Goal: Transaction & Acquisition: Book appointment/travel/reservation

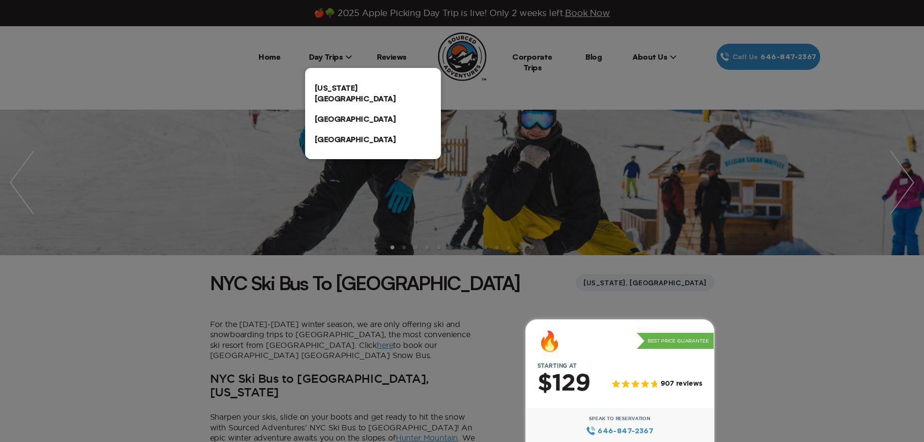
click at [325, 84] on link "[US_STATE][GEOGRAPHIC_DATA]" at bounding box center [373, 93] width 136 height 31
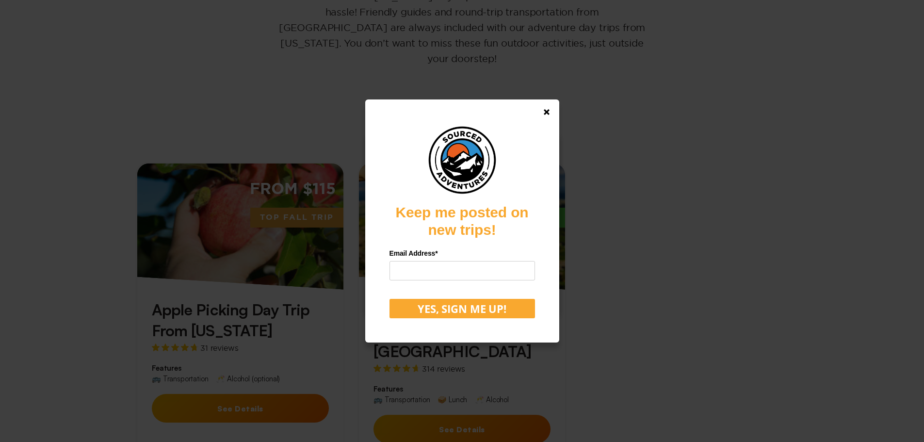
scroll to position [194, 0]
drag, startPoint x: 553, startPoint y: 113, endPoint x: 568, endPoint y: 131, distance: 23.5
click at [550, 113] on icon at bounding box center [547, 112] width 6 height 6
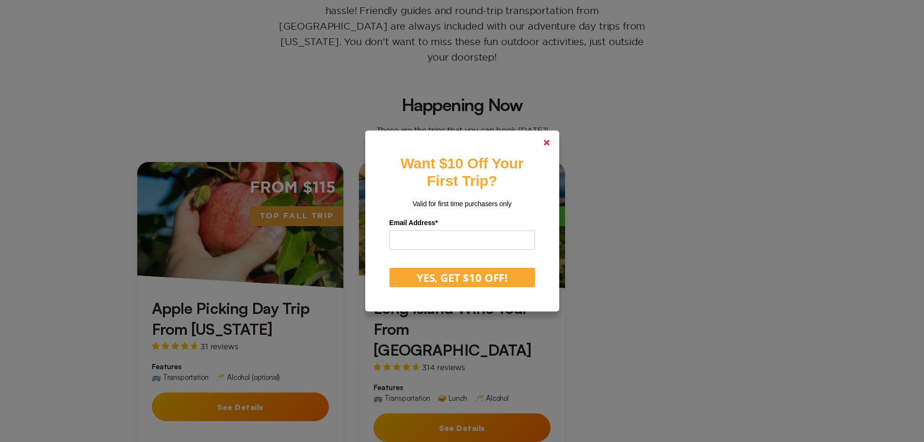
click at [557, 145] on link at bounding box center [546, 142] width 23 height 23
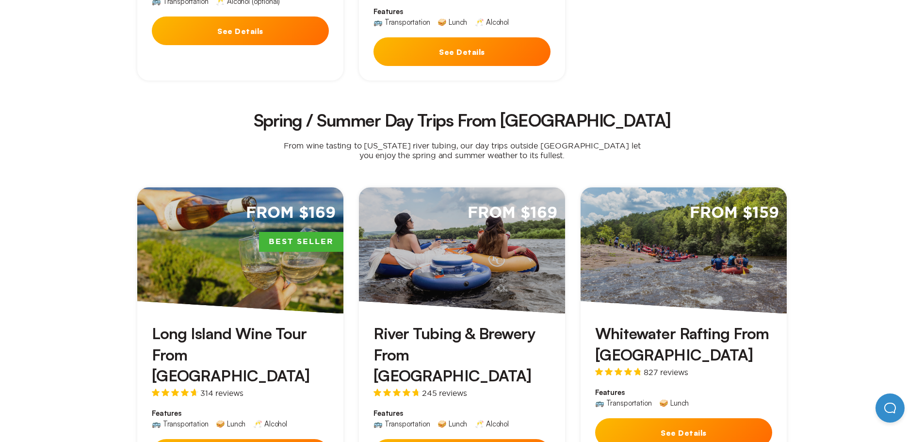
scroll to position [582, 0]
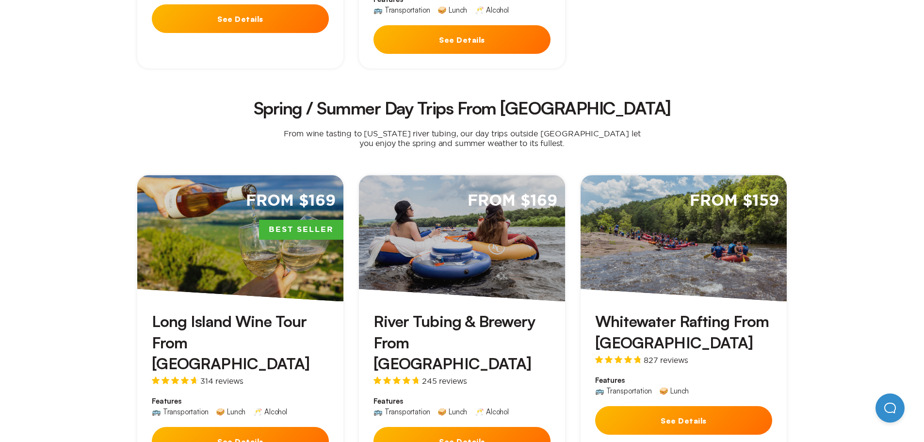
click at [474, 427] on button "See Details" at bounding box center [462, 441] width 177 height 29
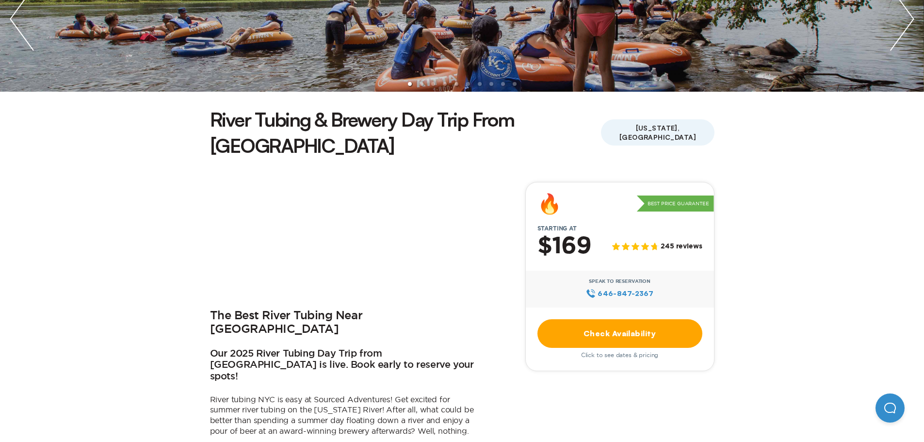
scroll to position [243, 0]
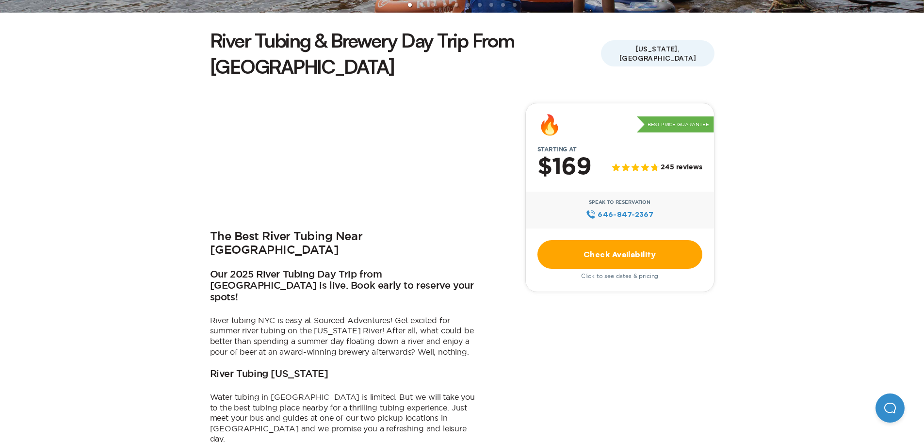
click at [630, 240] on link "Check Availability" at bounding box center [619, 254] width 165 height 29
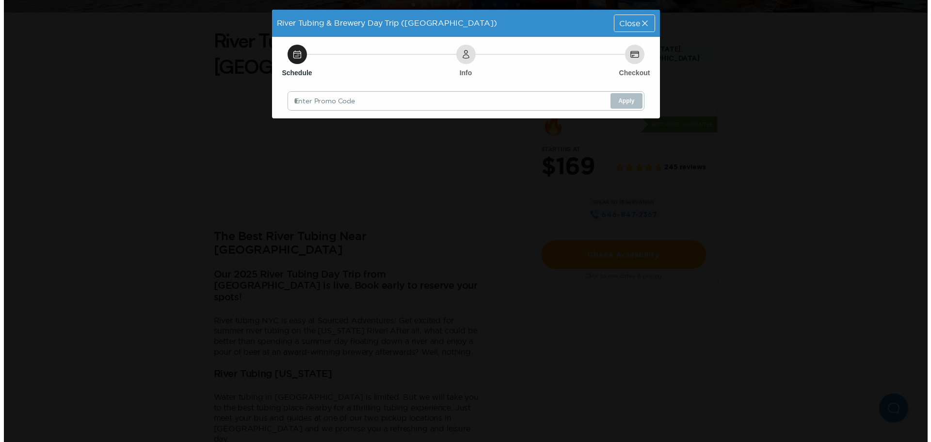
scroll to position [0, 0]
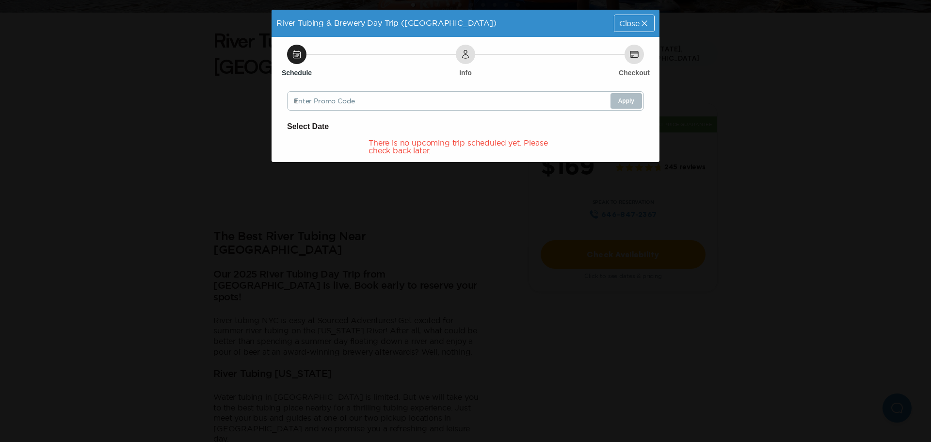
click at [144, 80] on div "River Tubing & Brewery Day Trip ([GEOGRAPHIC_DATA]) Close Schedule Info Checkou…" at bounding box center [465, 221] width 931 height 442
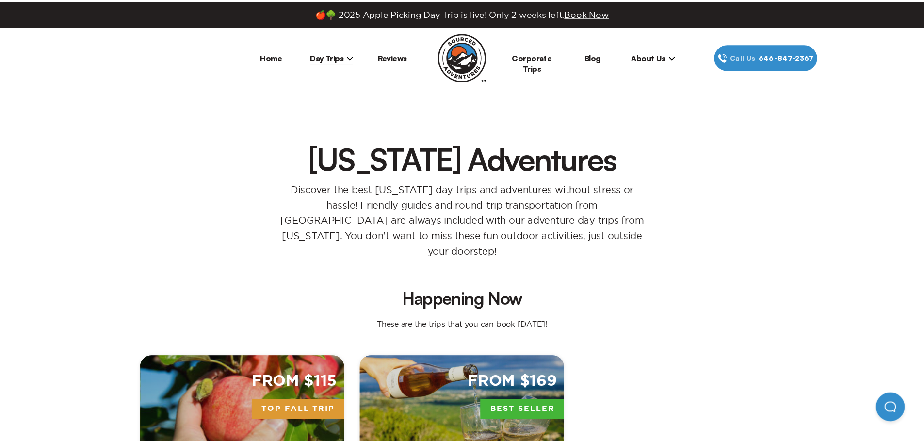
scroll to position [243, 0]
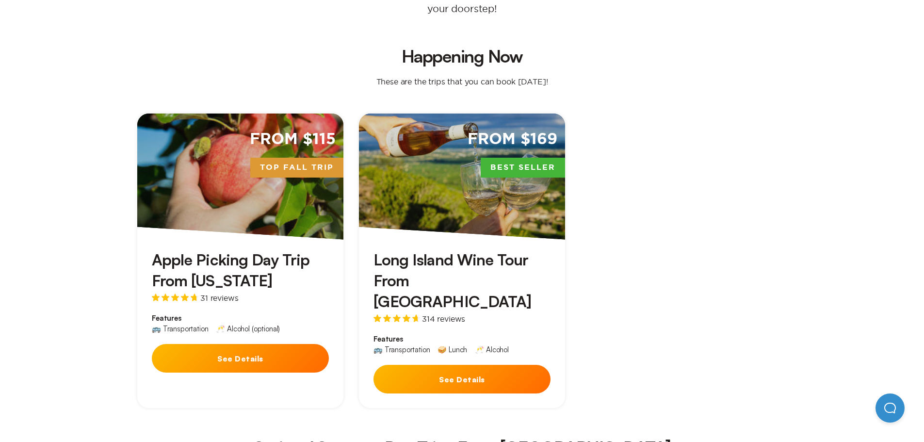
click at [249, 344] on button "See Details" at bounding box center [240, 358] width 177 height 29
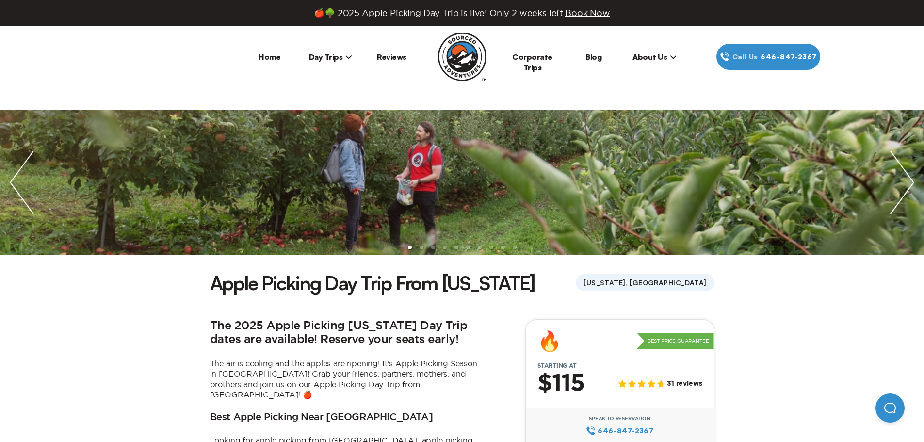
scroll to position [194, 0]
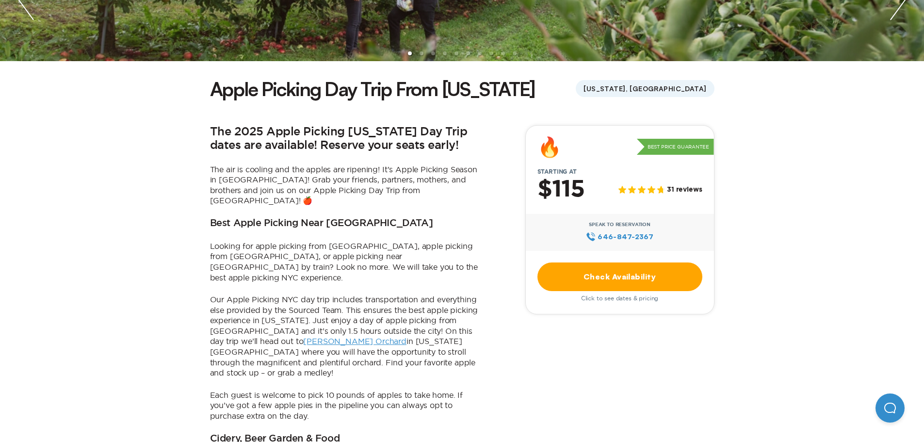
click at [662, 279] on link "Check Availability" at bounding box center [619, 276] width 165 height 29
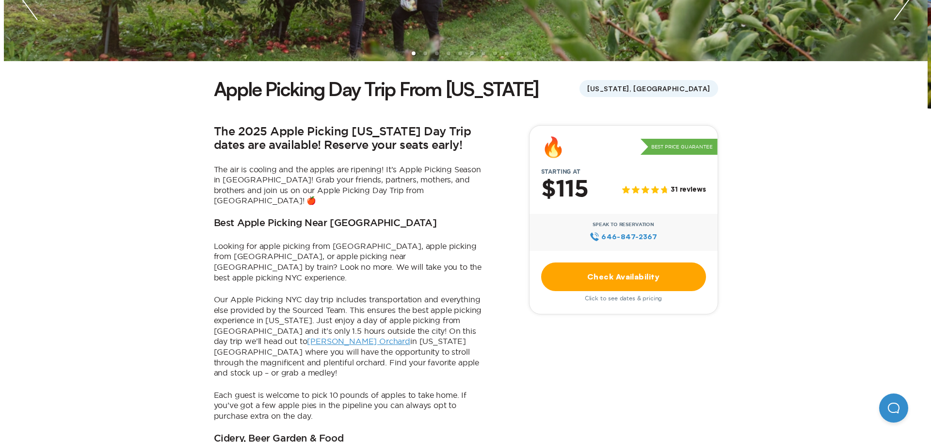
scroll to position [0, 0]
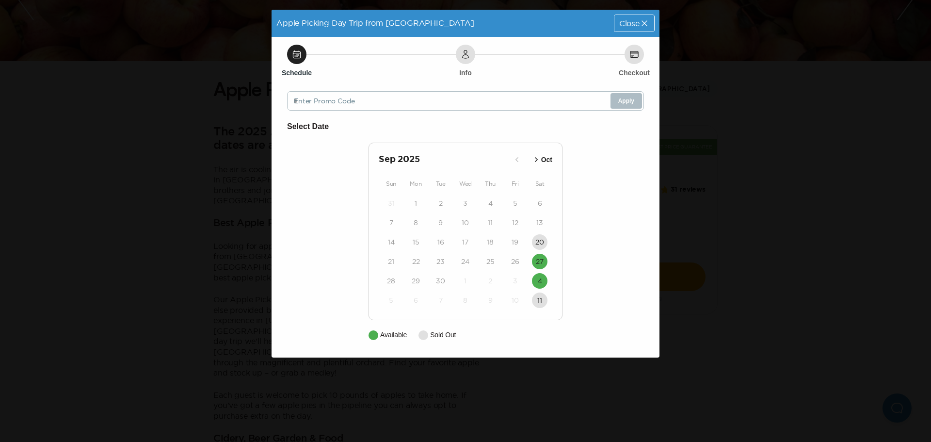
click at [537, 163] on icon "button" at bounding box center [537, 160] width 10 height 10
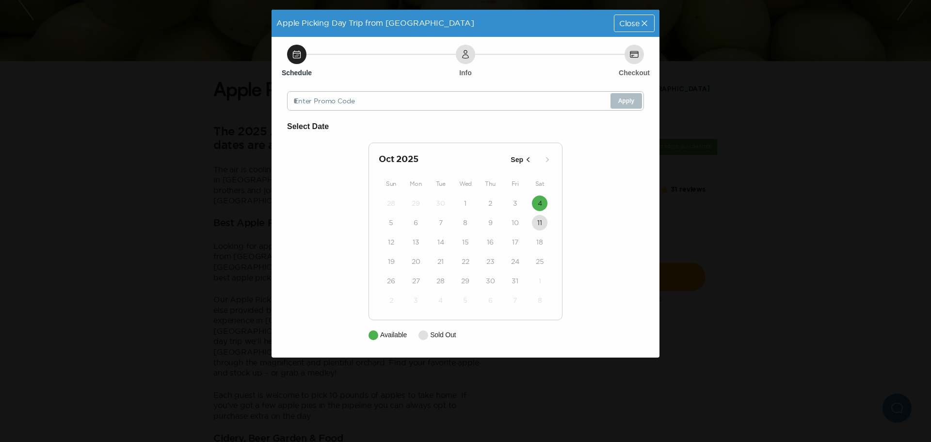
click at [744, 31] on div "Apple Picking Day Trip from [GEOGRAPHIC_DATA] Close Schedule Info Checkout Ente…" at bounding box center [465, 221] width 931 height 442
click at [640, 22] on icon at bounding box center [645, 23] width 10 height 10
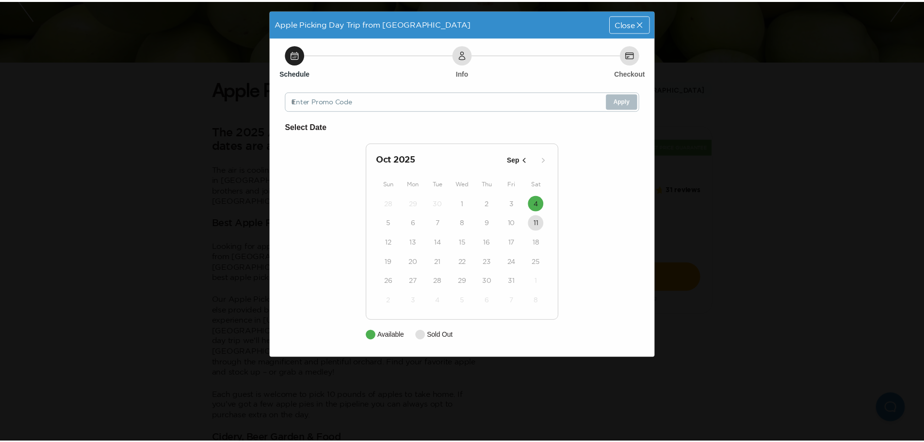
scroll to position [194, 0]
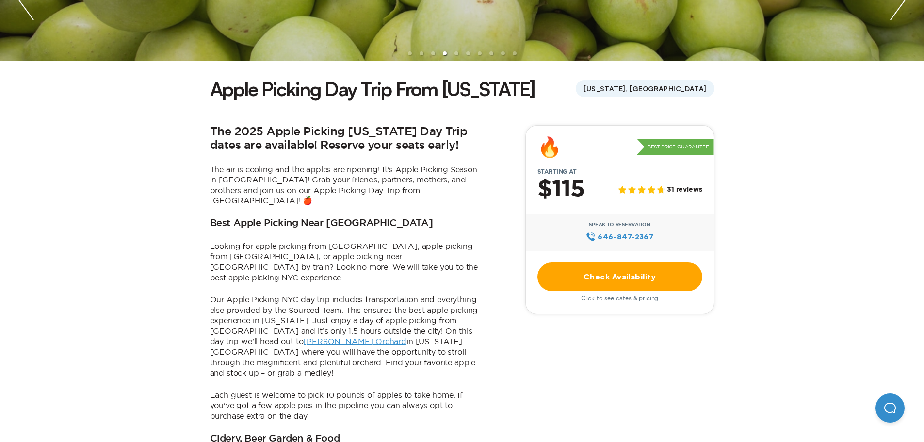
scroll to position [243, 0]
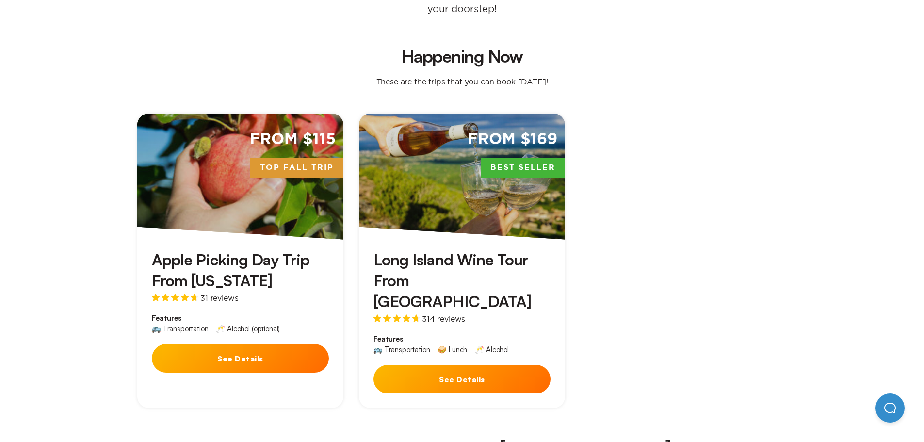
click at [432, 365] on button "See Details" at bounding box center [462, 379] width 177 height 29
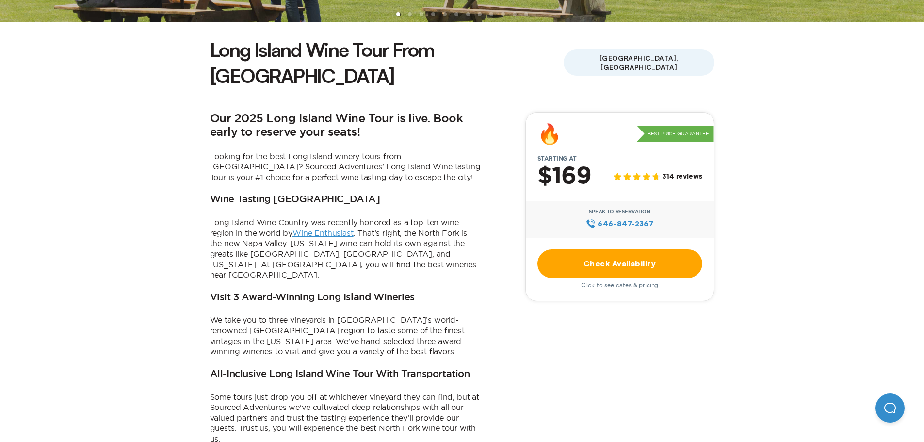
scroll to position [243, 0]
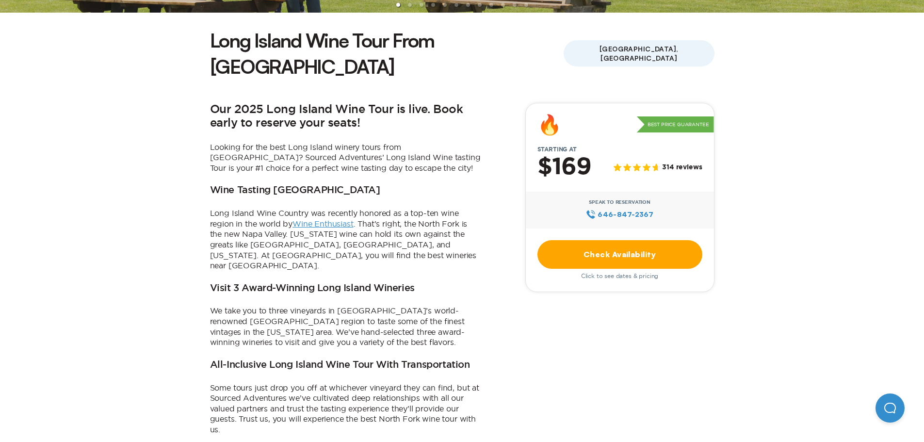
click at [593, 240] on link "Check Availability" at bounding box center [619, 254] width 165 height 29
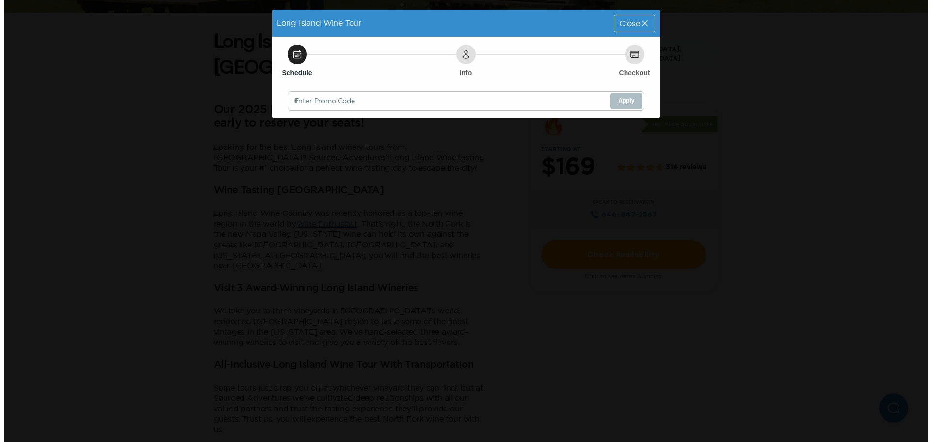
scroll to position [0, 0]
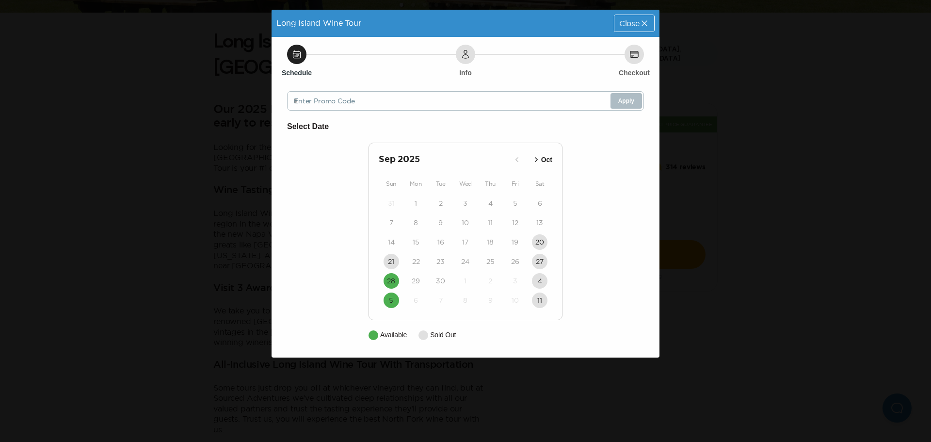
click at [535, 159] on icon "button" at bounding box center [537, 160] width 10 height 10
click at [536, 161] on icon "button" at bounding box center [535, 160] width 10 height 10
click at [528, 159] on icon "button" at bounding box center [528, 160] width 10 height 10
click at [528, 159] on button "Nov" at bounding box center [541, 160] width 28 height 16
click at [649, 27] on icon at bounding box center [645, 23] width 10 height 10
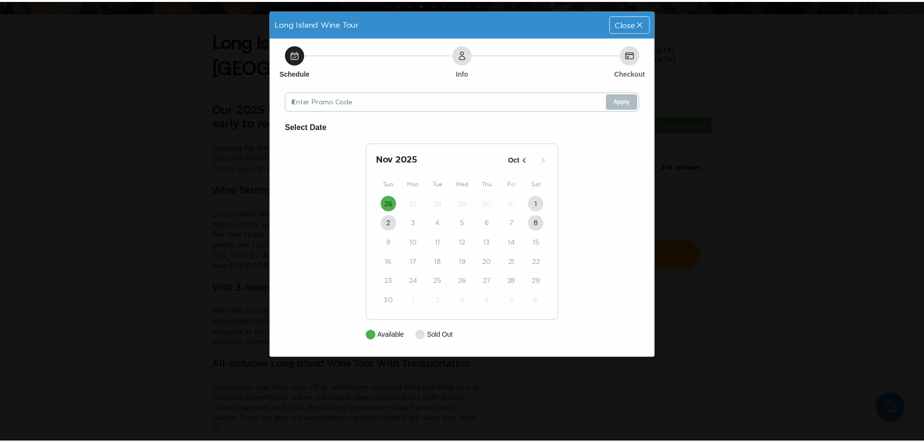
scroll to position [243, 0]
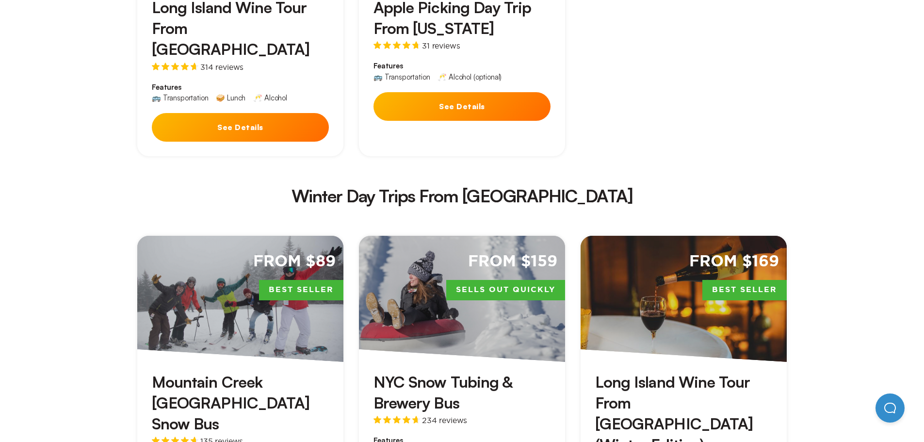
scroll to position [1601, 0]
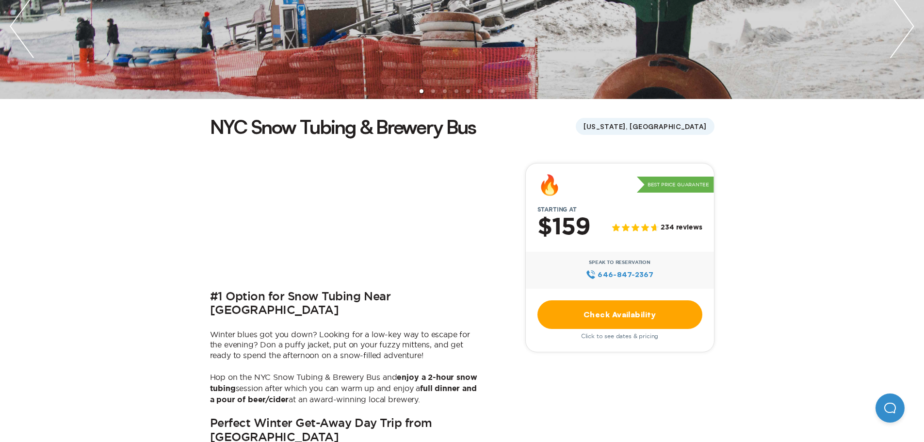
scroll to position [243, 0]
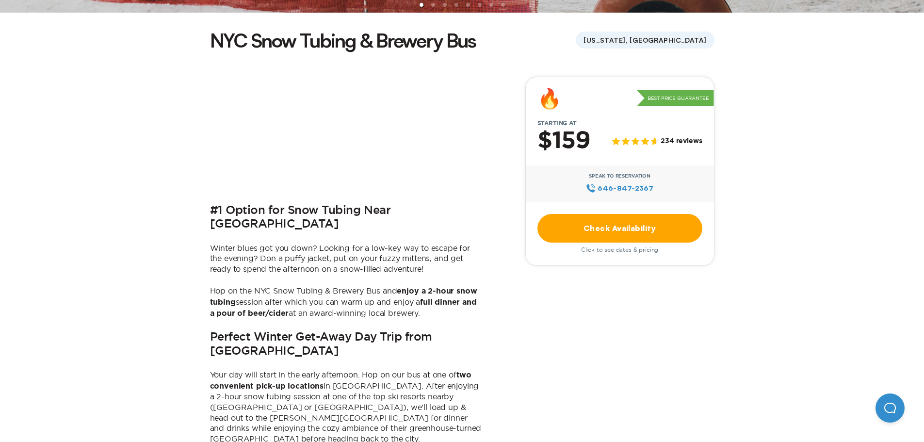
click at [651, 228] on link "Check Availability" at bounding box center [619, 228] width 165 height 29
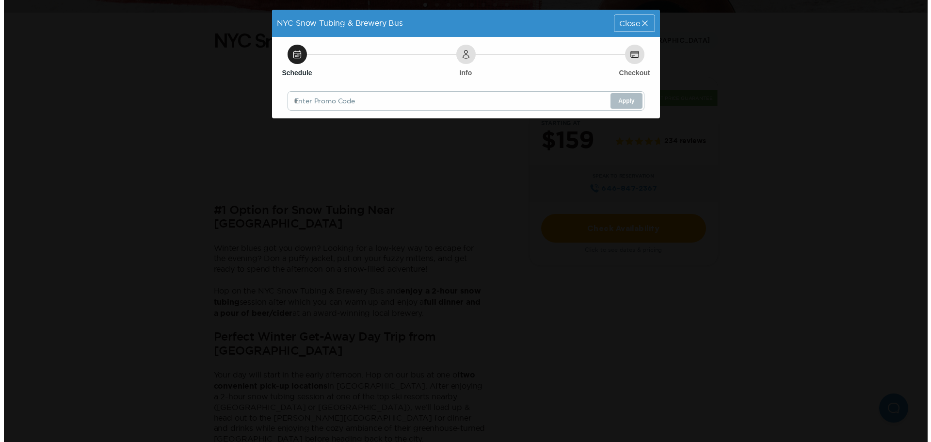
scroll to position [0, 0]
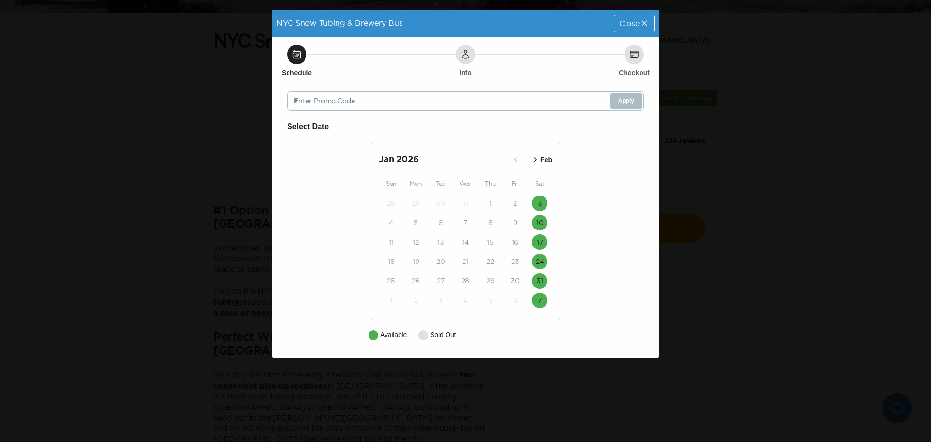
click at [137, 131] on div "NYC Snow Tubing & Brewery Bus Close Schedule Info Checkout Enter Promo Code App…" at bounding box center [465, 221] width 931 height 442
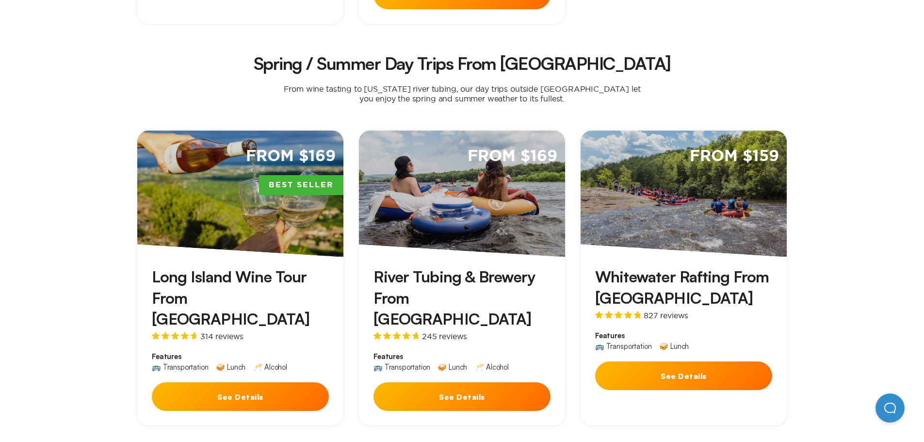
scroll to position [631, 0]
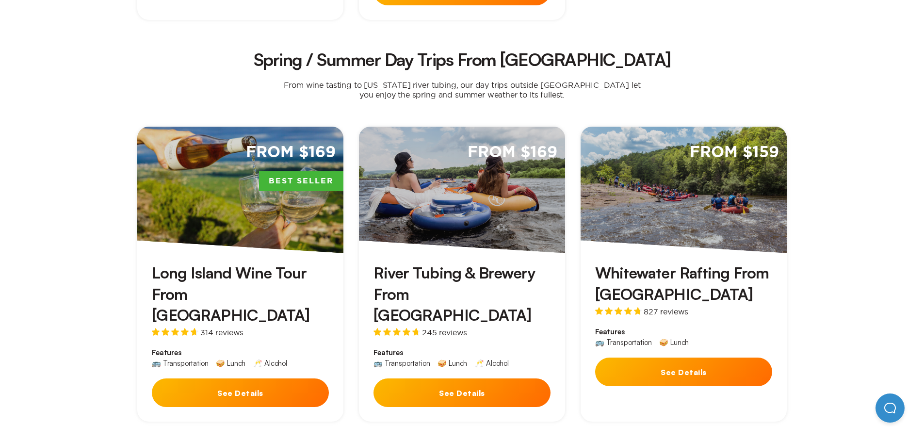
click at [193, 378] on button "See Details" at bounding box center [240, 392] width 177 height 29
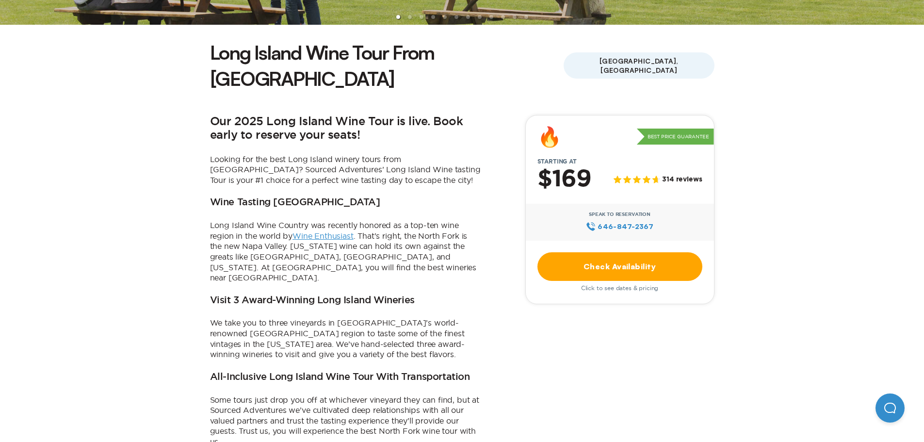
scroll to position [243, 0]
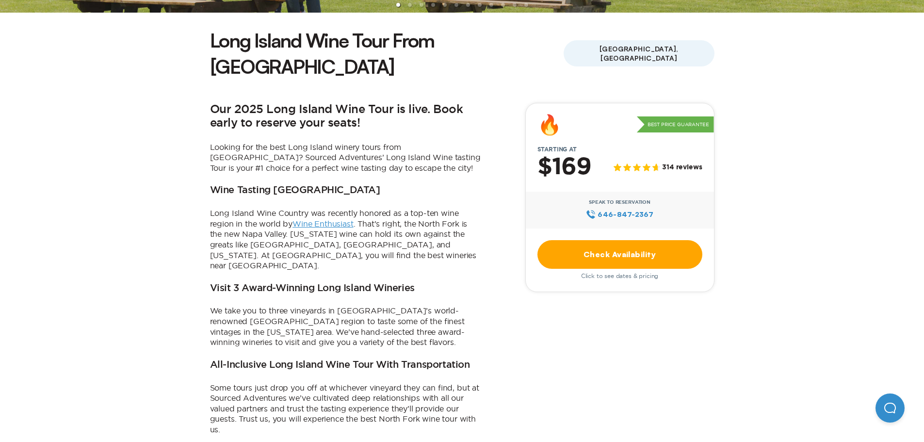
click at [625, 240] on link "Check Availability" at bounding box center [619, 254] width 165 height 29
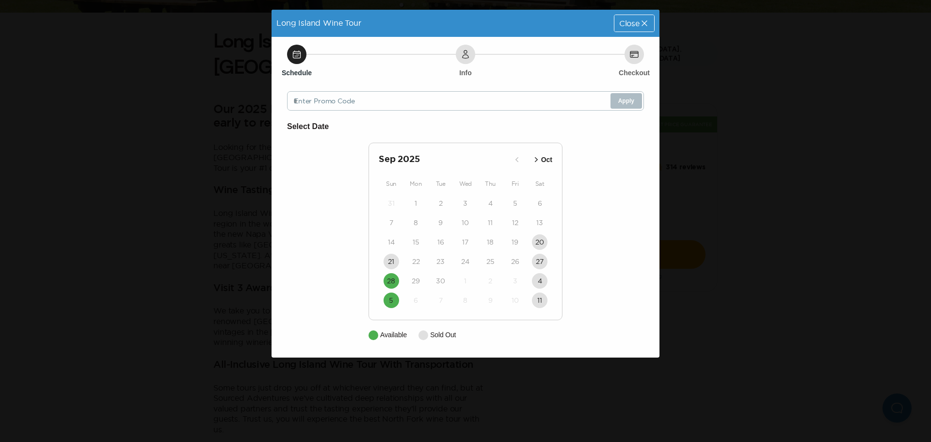
click at [539, 160] on icon "button" at bounding box center [537, 160] width 10 height 10
click at [539, 160] on icon "button" at bounding box center [535, 160] width 10 height 10
click at [186, 179] on div "Long Island Wine Tour Close Schedule Info Checkout Enter Promo Code Apply Selec…" at bounding box center [465, 221] width 931 height 442
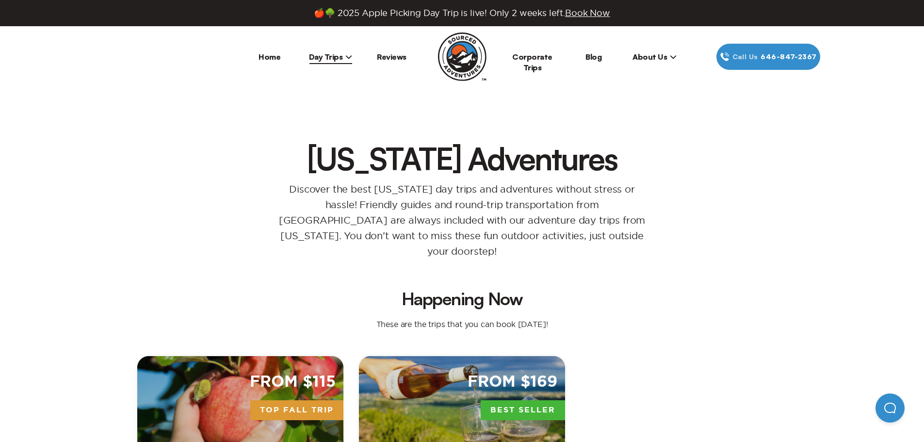
click at [276, 57] on link "Home" at bounding box center [270, 57] width 22 height 10
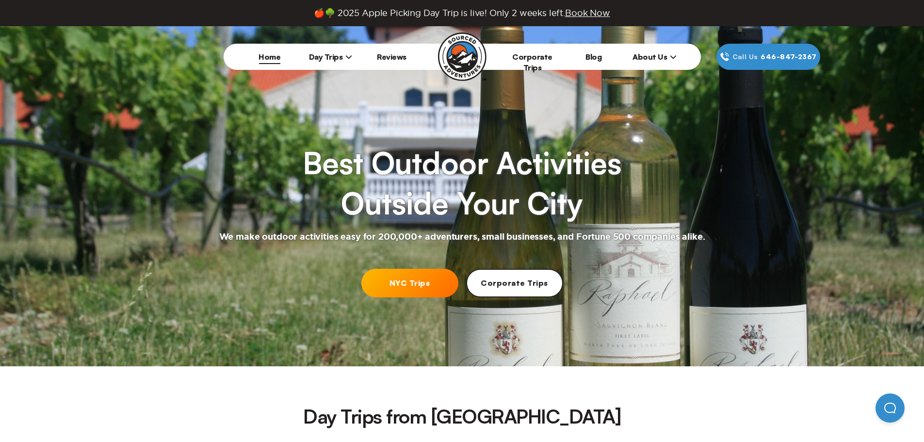
click at [662, 54] on span "About Us" at bounding box center [655, 57] width 44 height 10
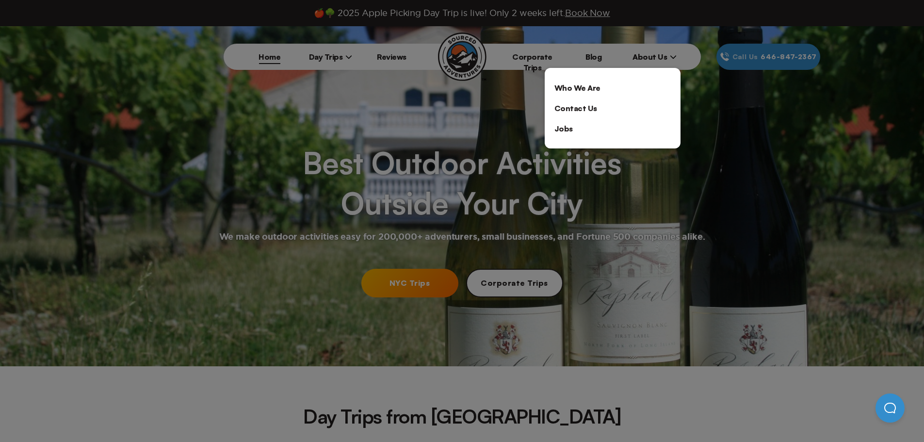
click at [636, 86] on link "Who We Are" at bounding box center [613, 88] width 136 height 20
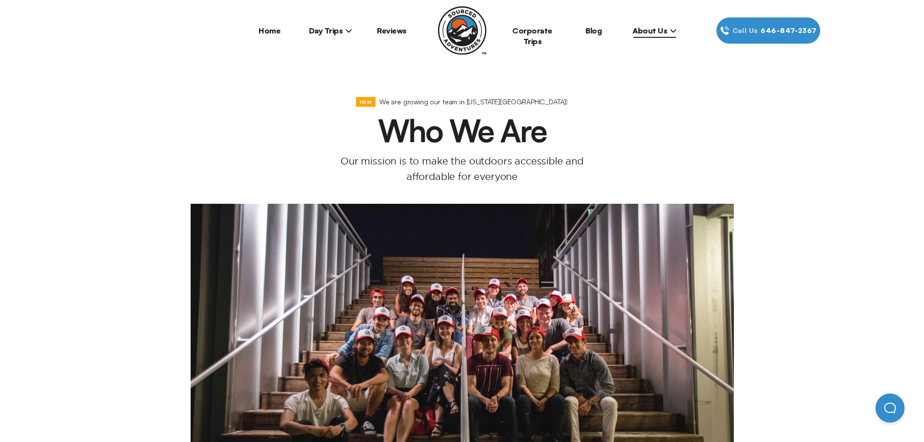
click at [333, 24] on li "Day Trips [US_STATE][GEOGRAPHIC_DATA] [GEOGRAPHIC_DATA] [GEOGRAPHIC_DATA]" at bounding box center [330, 30] width 61 height 26
click at [334, 33] on span "Day Trips" at bounding box center [331, 31] width 44 height 10
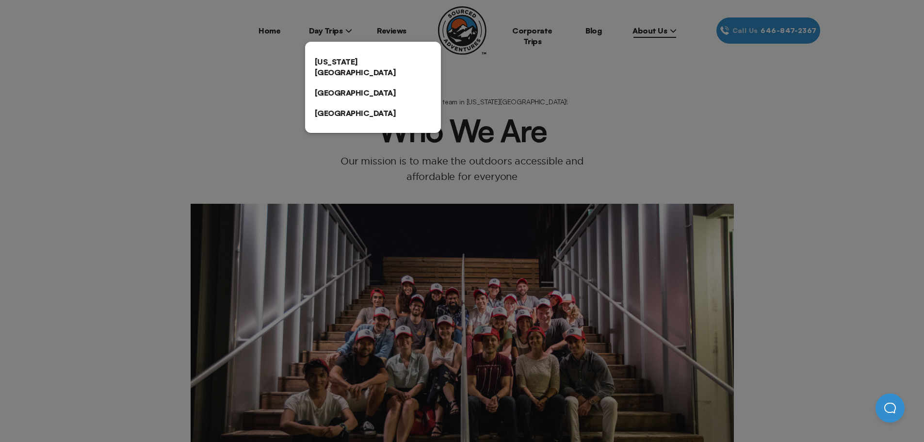
click at [326, 64] on link "[US_STATE][GEOGRAPHIC_DATA]" at bounding box center [373, 66] width 136 height 31
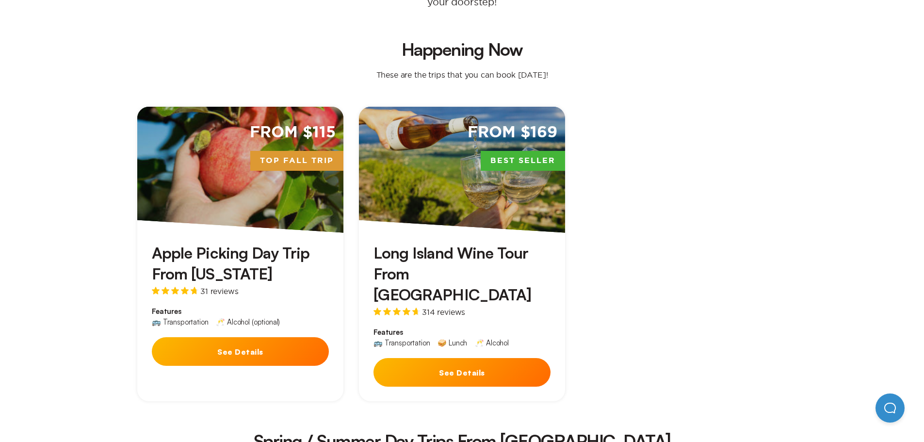
scroll to position [194, 0]
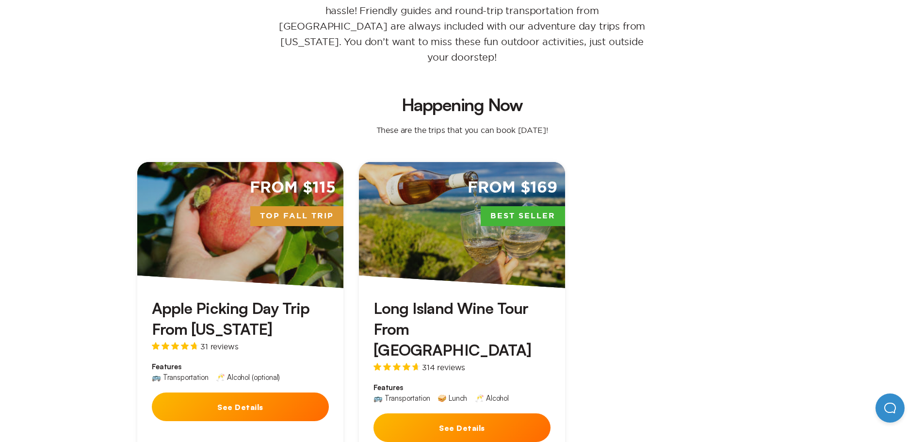
click at [204, 392] on button "See Details" at bounding box center [240, 406] width 177 height 29
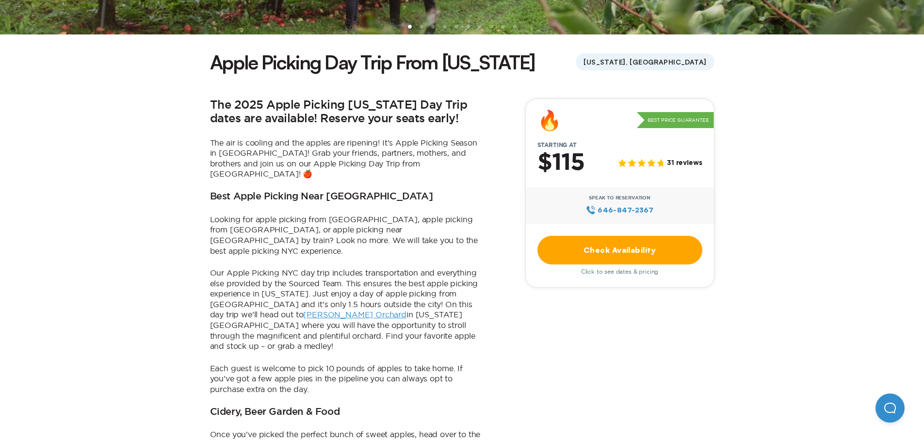
scroll to position [243, 0]
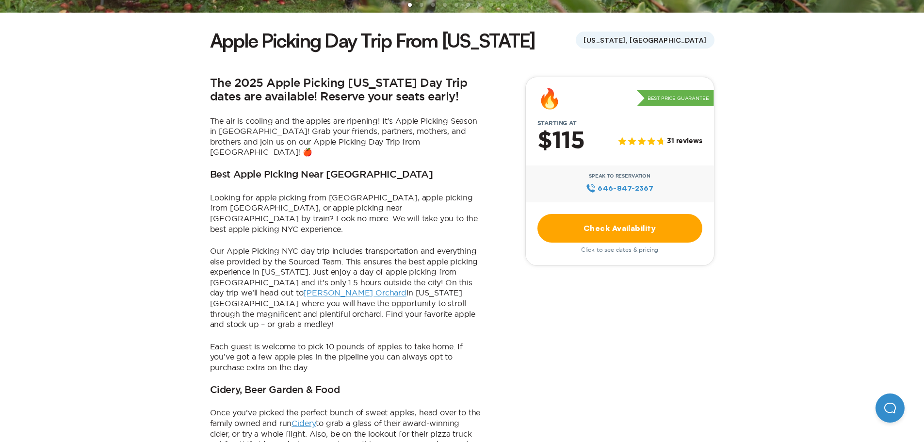
click at [631, 224] on link "Check Availability" at bounding box center [619, 228] width 165 height 29
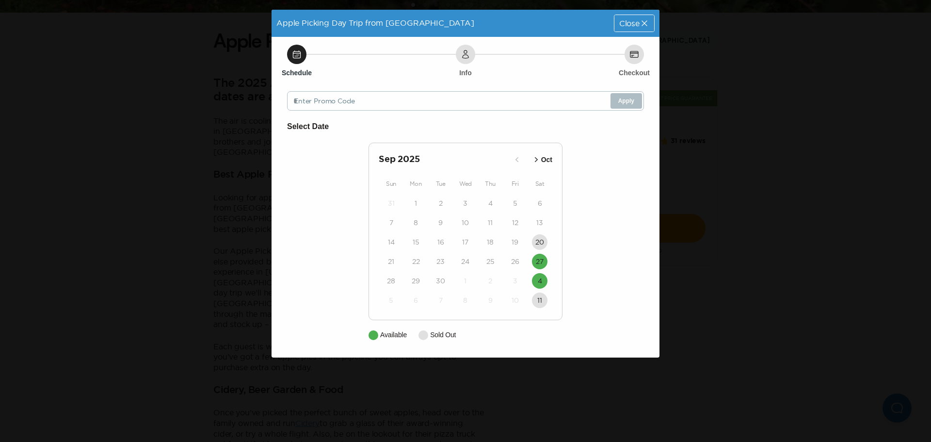
click at [534, 159] on icon "button" at bounding box center [537, 160] width 10 height 10
click at [632, 17] on div "Close" at bounding box center [635, 23] width 40 height 16
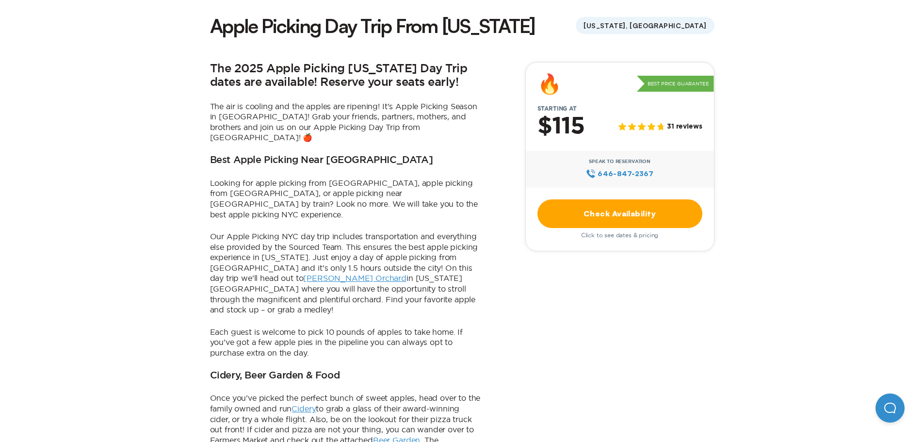
scroll to position [194, 0]
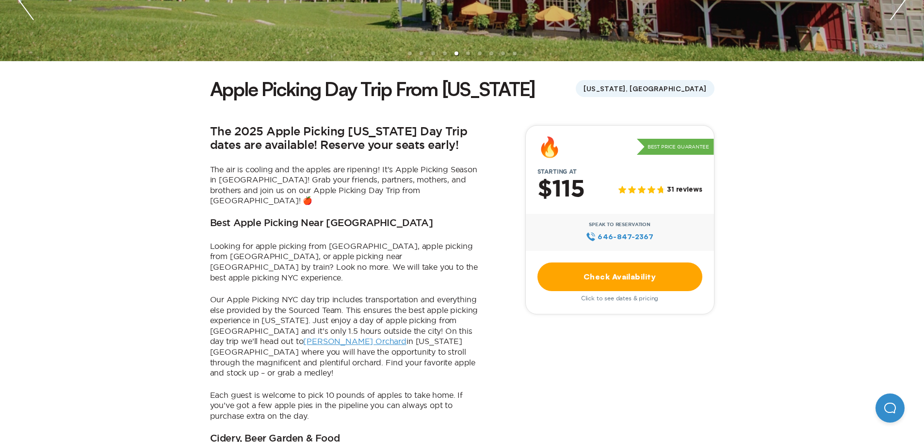
click at [632, 277] on link "Check Availability" at bounding box center [619, 276] width 165 height 29
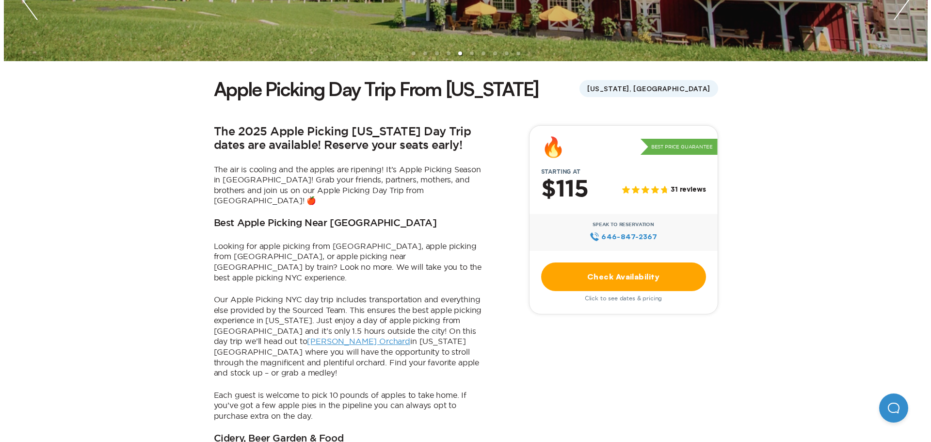
scroll to position [0, 0]
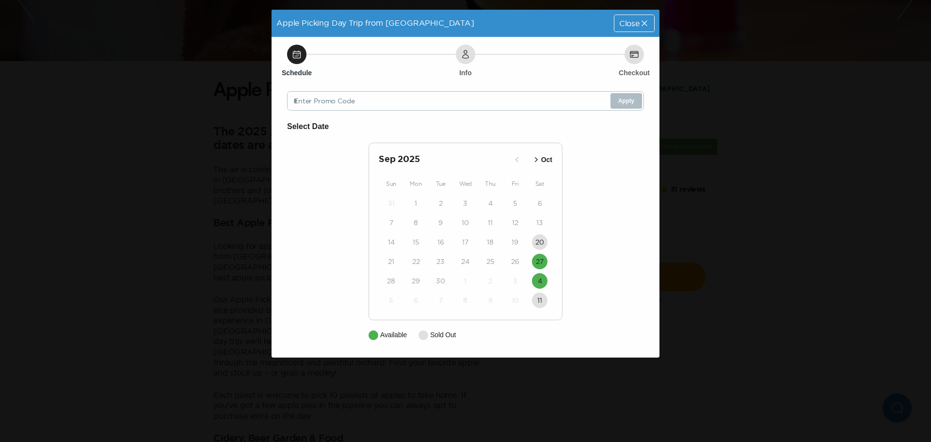
click at [631, 27] on span "Close" at bounding box center [629, 23] width 20 height 8
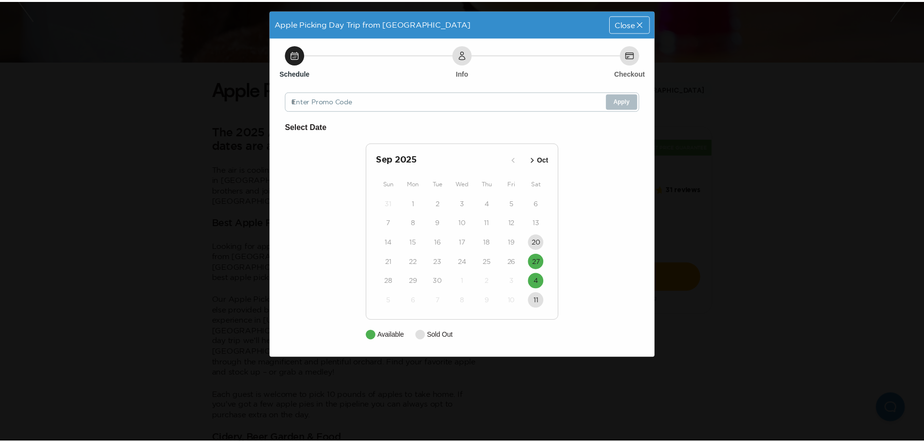
scroll to position [194, 0]
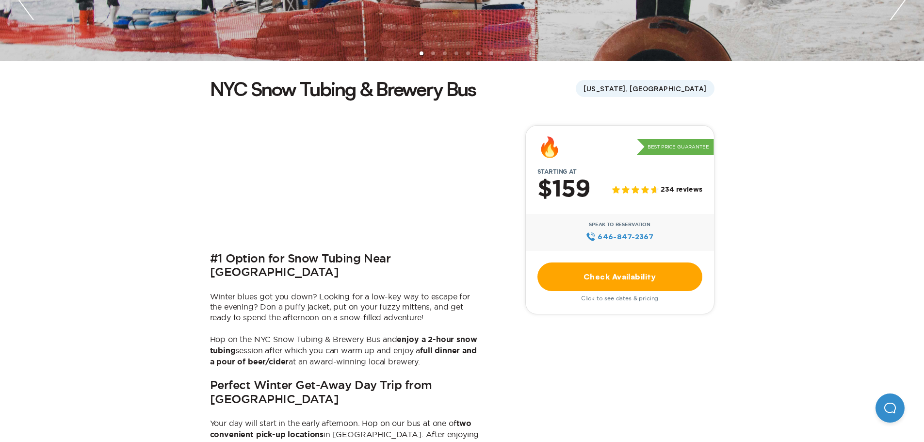
click at [614, 270] on link "Check Availability" at bounding box center [619, 276] width 165 height 29
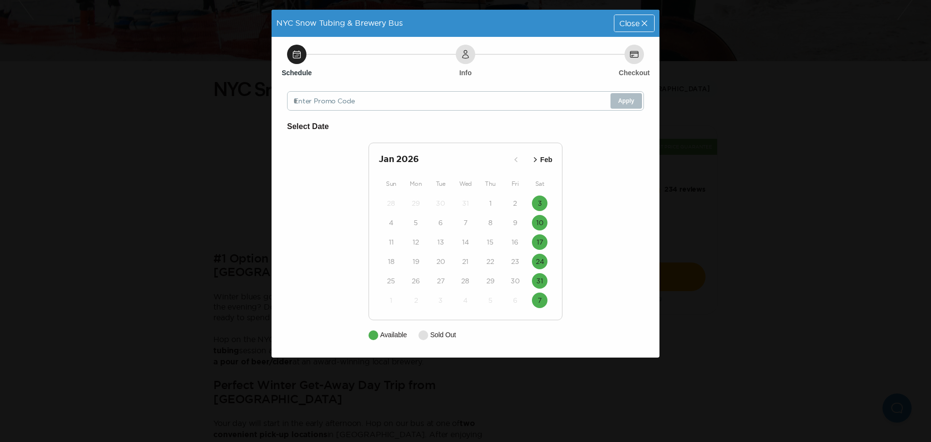
click at [637, 24] on span "Close" at bounding box center [629, 23] width 20 height 8
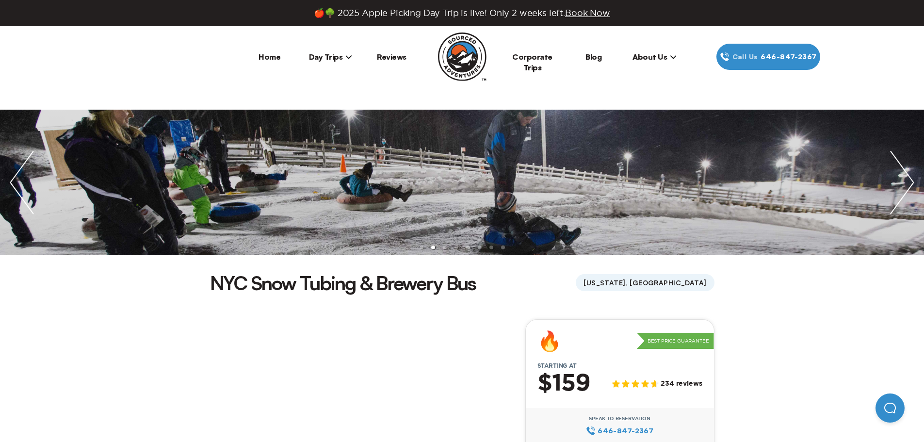
click at [329, 54] on span "Day Trips" at bounding box center [331, 57] width 44 height 10
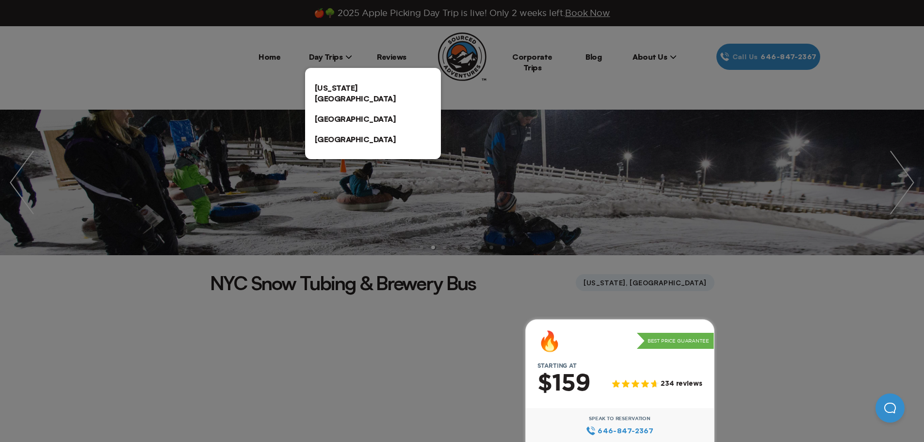
click at [338, 85] on link "[US_STATE][GEOGRAPHIC_DATA]" at bounding box center [373, 93] width 136 height 31
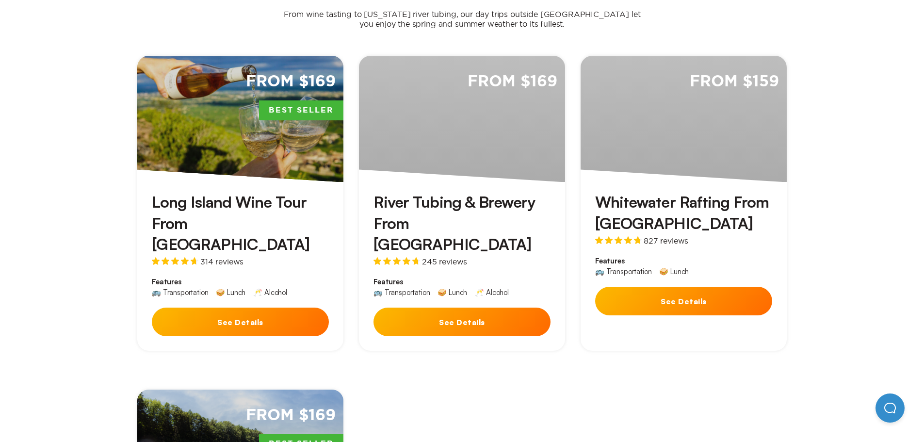
scroll to position [728, 0]
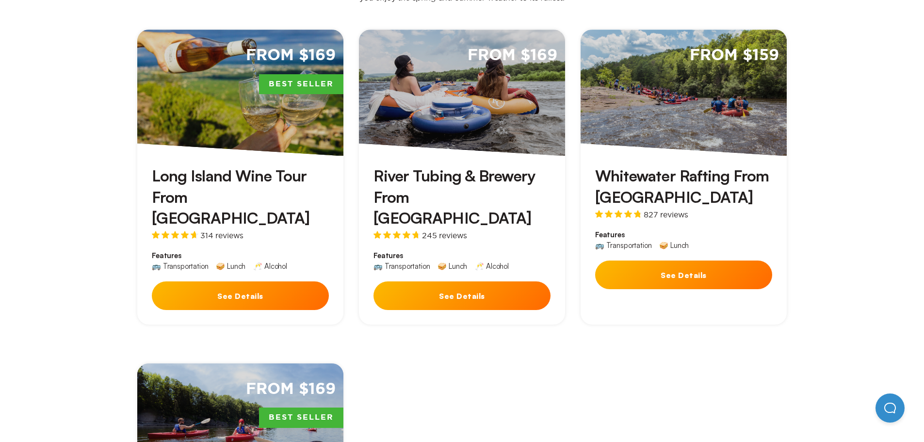
click at [273, 281] on button "See Details" at bounding box center [240, 295] width 177 height 29
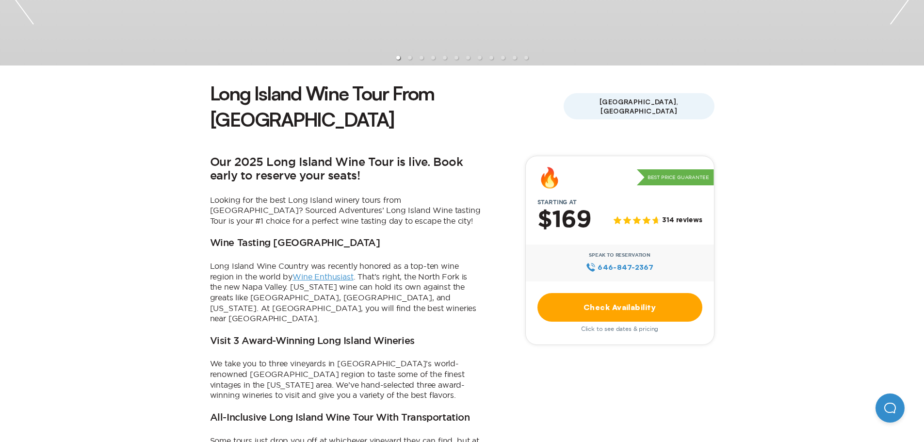
scroll to position [194, 0]
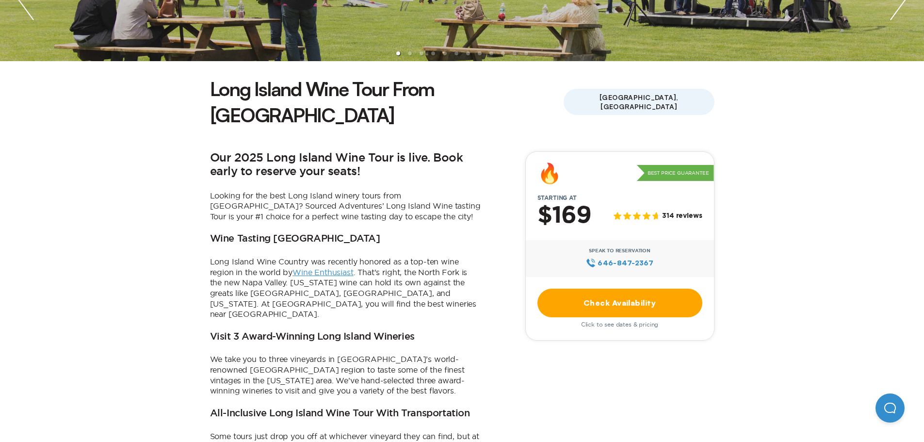
click at [599, 289] on link "Check Availability" at bounding box center [619, 303] width 165 height 29
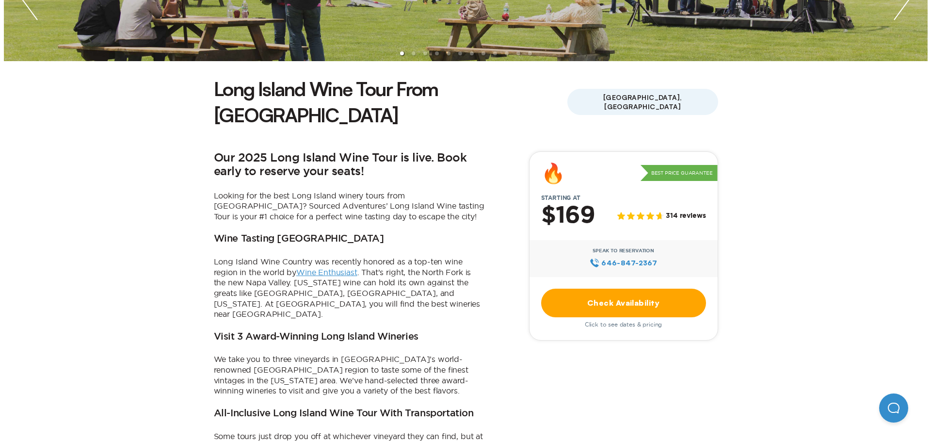
scroll to position [0, 0]
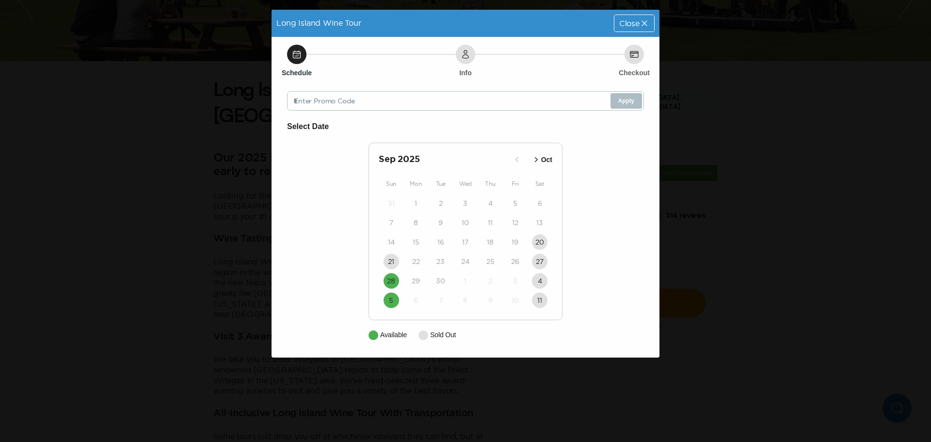
click at [642, 24] on icon at bounding box center [645, 23] width 10 height 10
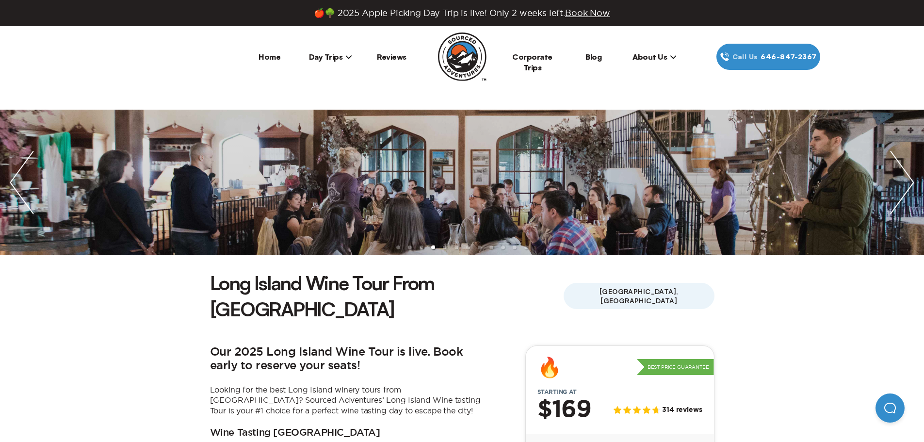
click at [316, 56] on span "Day Trips" at bounding box center [331, 57] width 44 height 10
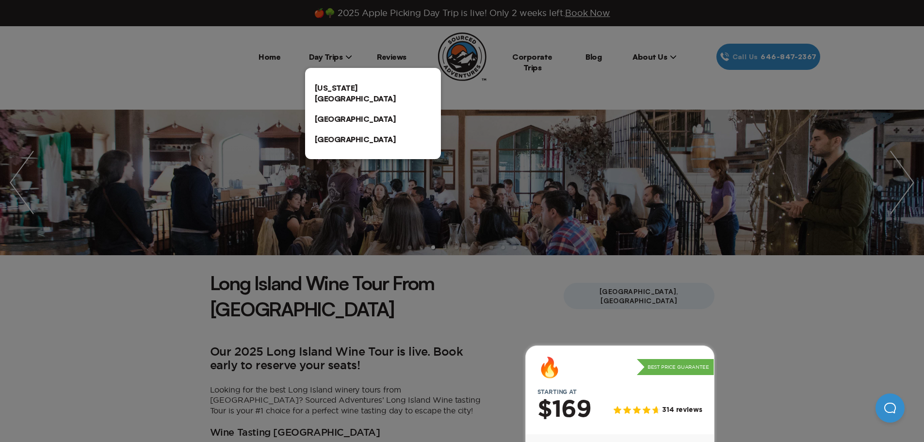
click at [313, 86] on link "[US_STATE][GEOGRAPHIC_DATA]" at bounding box center [373, 93] width 136 height 31
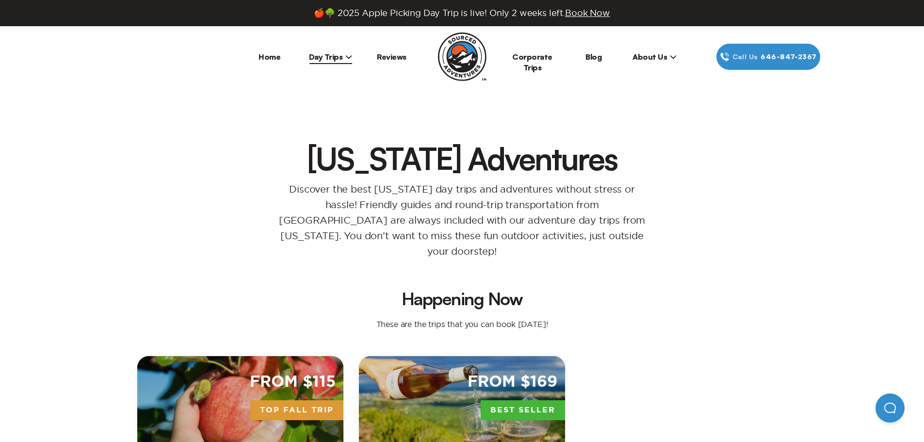
click at [324, 55] on span "Day Trips" at bounding box center [331, 57] width 44 height 10
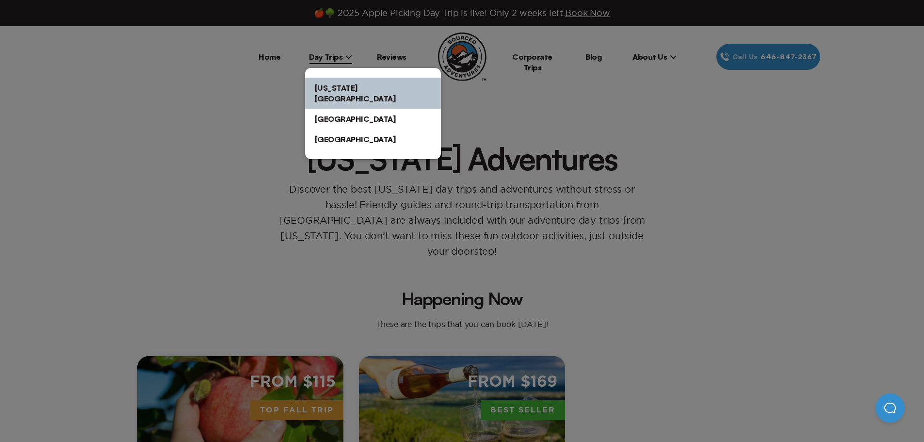
click at [324, 109] on link "[GEOGRAPHIC_DATA]" at bounding box center [373, 119] width 136 height 20
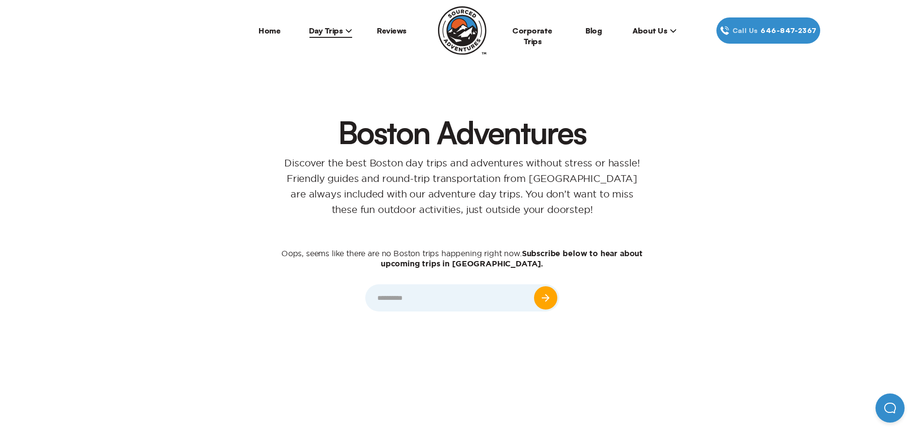
click at [339, 31] on span "Day Trips" at bounding box center [331, 31] width 44 height 10
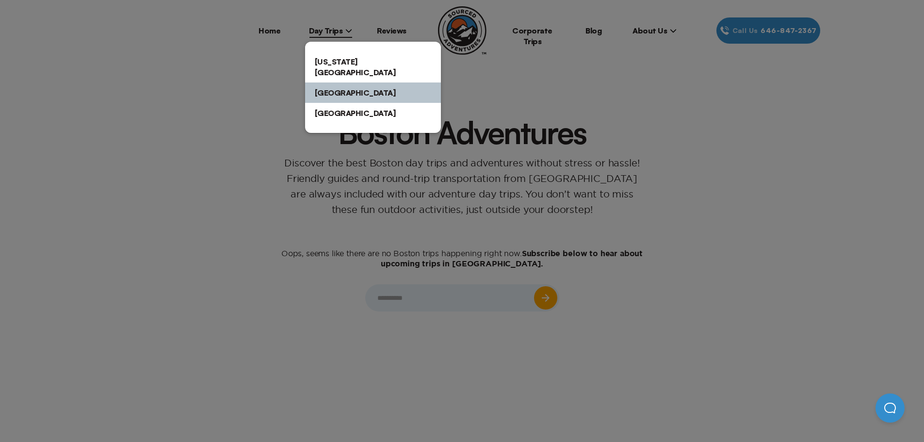
click at [327, 105] on link "[GEOGRAPHIC_DATA]" at bounding box center [373, 113] width 136 height 20
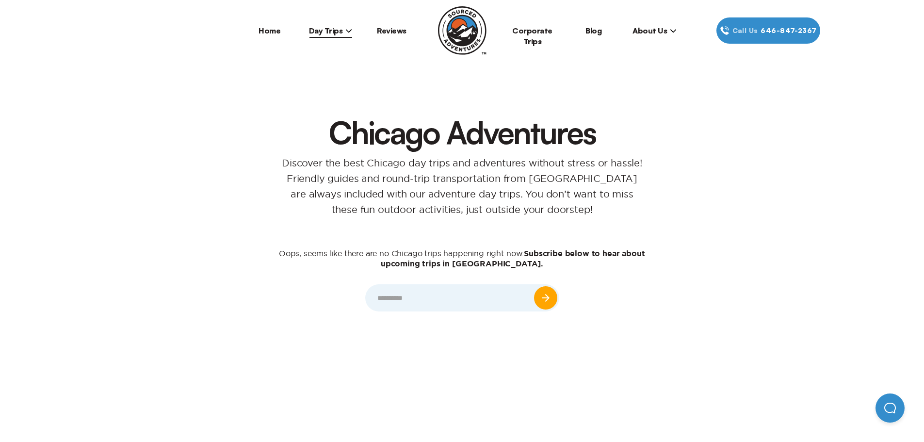
click at [336, 31] on span "Day Trips" at bounding box center [331, 31] width 44 height 10
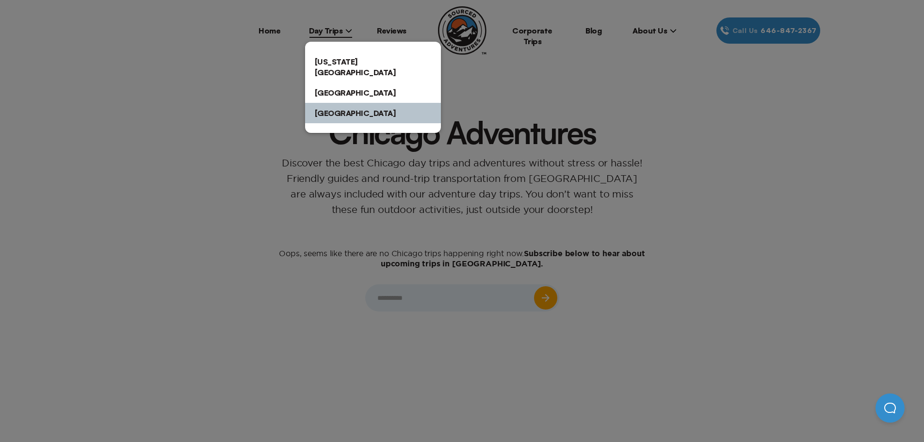
click at [336, 64] on link "[US_STATE][GEOGRAPHIC_DATA]" at bounding box center [373, 66] width 136 height 31
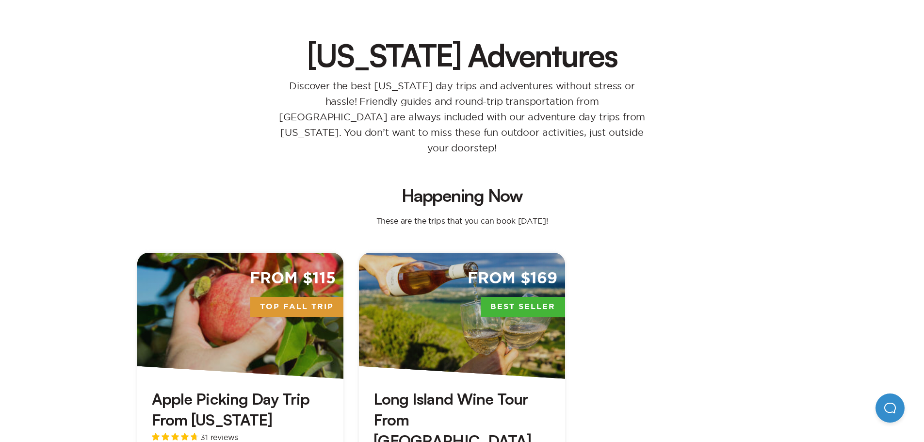
scroll to position [243, 0]
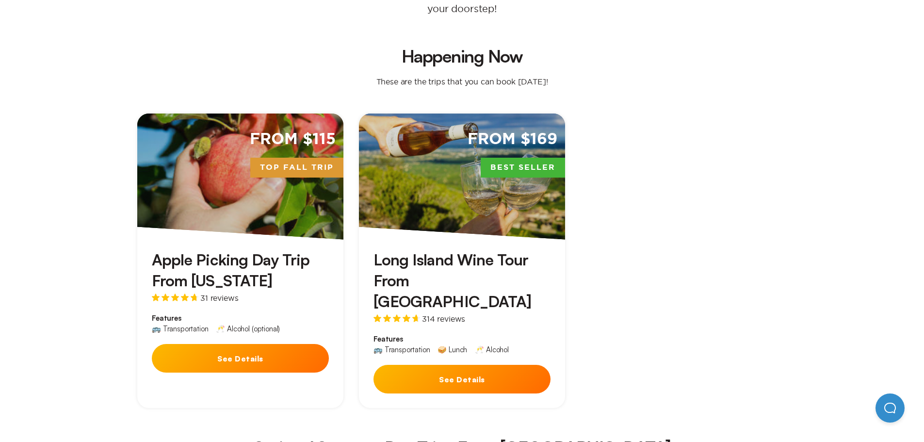
click at [234, 344] on button "See Details" at bounding box center [240, 358] width 177 height 29
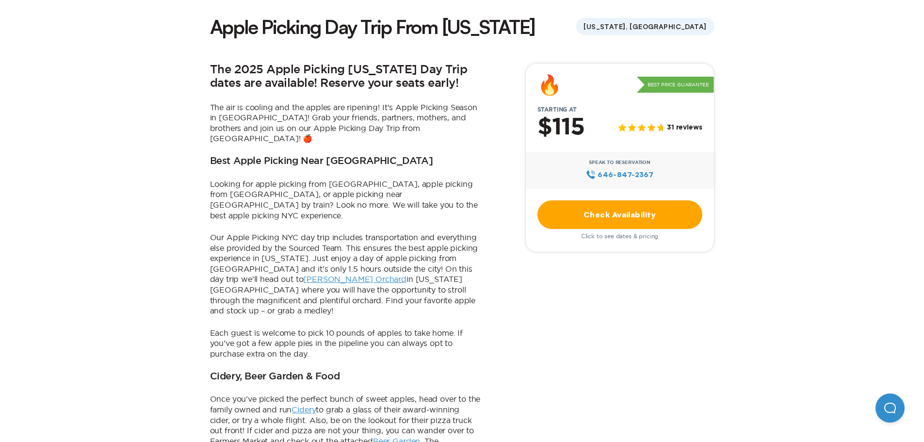
scroll to position [291, 0]
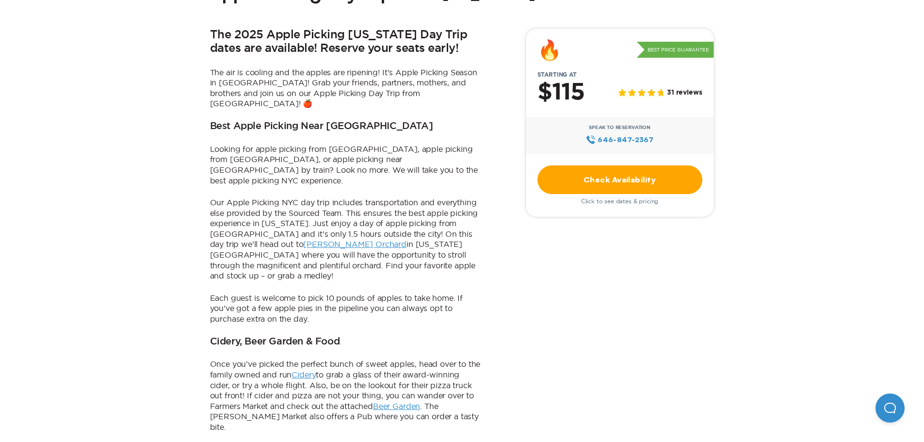
click at [609, 182] on link "Check Availability" at bounding box center [619, 179] width 165 height 29
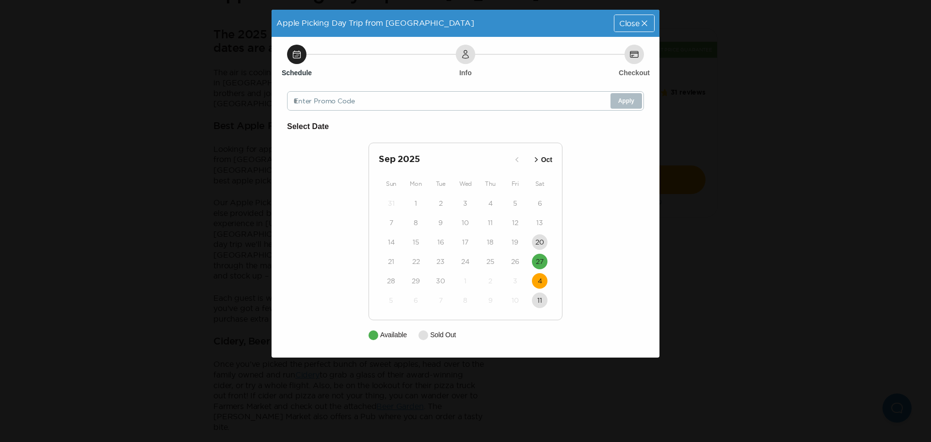
click at [543, 284] on button "4" at bounding box center [540, 281] width 16 height 16
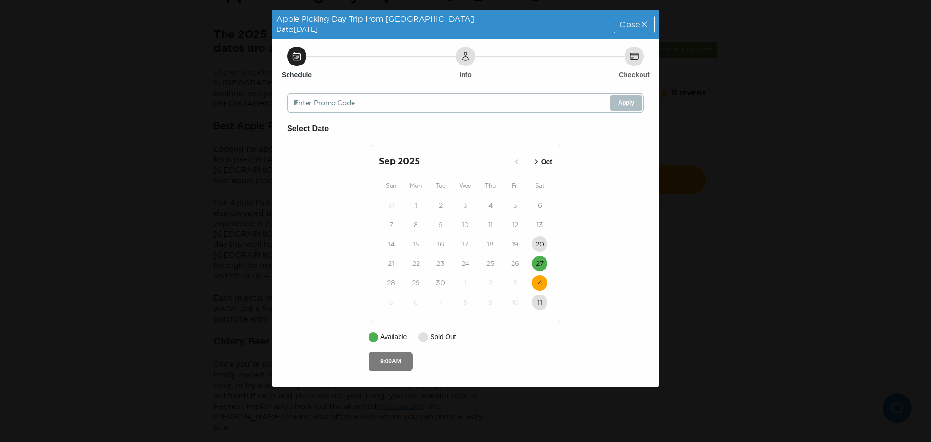
click at [384, 358] on button "9:00AM" at bounding box center [391, 361] width 44 height 19
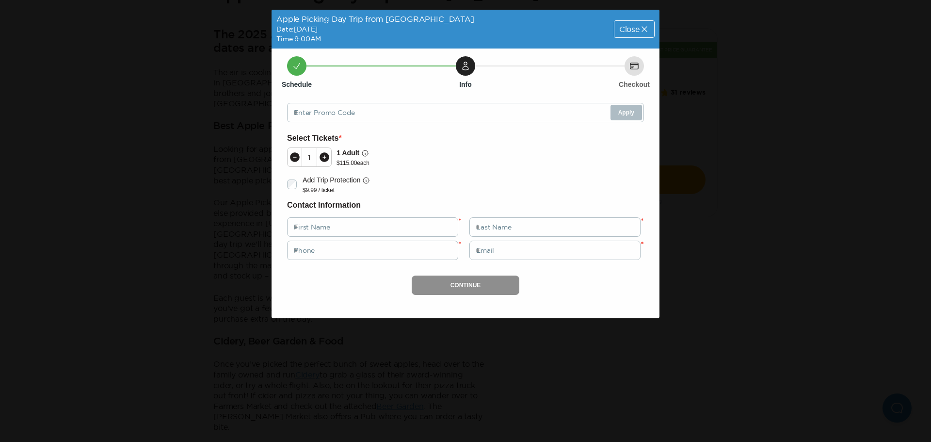
click at [649, 23] on div "Close" at bounding box center [635, 29] width 40 height 16
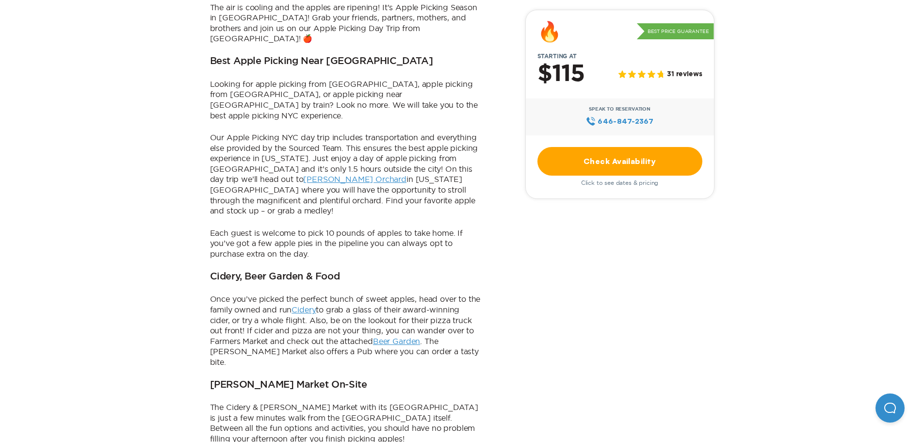
scroll to position [340, 0]
